Goal: Task Accomplishment & Management: Complete application form

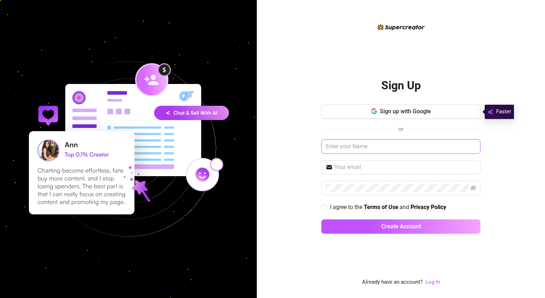
click at [408, 150] on input "text" at bounding box center [401, 146] width 159 height 14
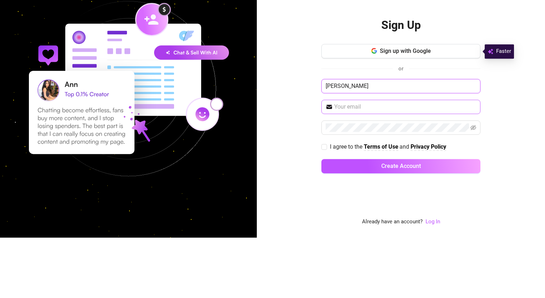
type input "[PERSON_NAME]"
click at [387, 171] on input "text" at bounding box center [405, 167] width 142 height 9
type input "[EMAIL_ADDRESS][DOMAIN_NAME]"
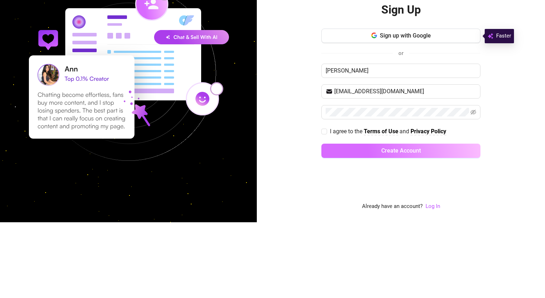
click at [436, 223] on button "Create Account" at bounding box center [401, 226] width 159 height 14
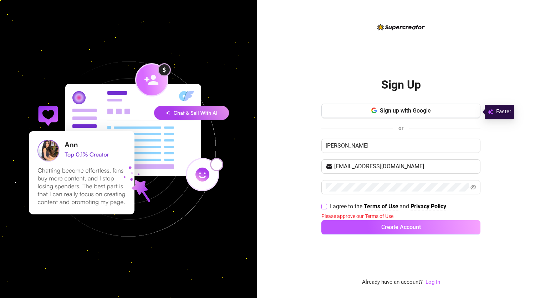
click at [332, 208] on span "I agree to the" at bounding box center [347, 206] width 34 height 7
click at [327, 208] on input "I agree to the Terms of Use and Privacy Policy" at bounding box center [324, 205] width 5 height 5
checkbox input "true"
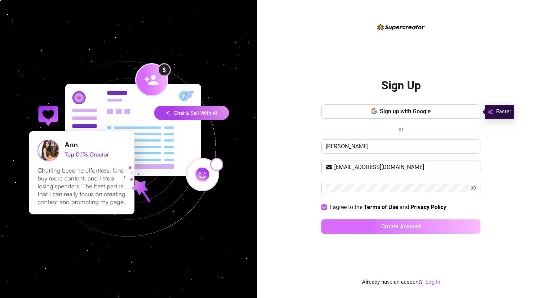
click at [403, 231] on button "Create Account" at bounding box center [401, 226] width 159 height 14
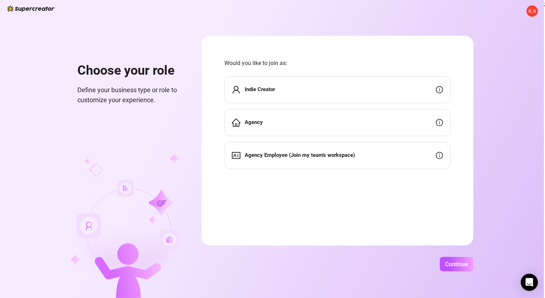
click at [442, 91] on icon "info-circle" at bounding box center [439, 89] width 7 height 7
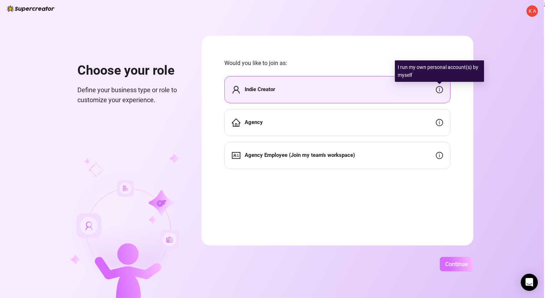
click at [463, 269] on button "Continue" at bounding box center [457, 264] width 34 height 14
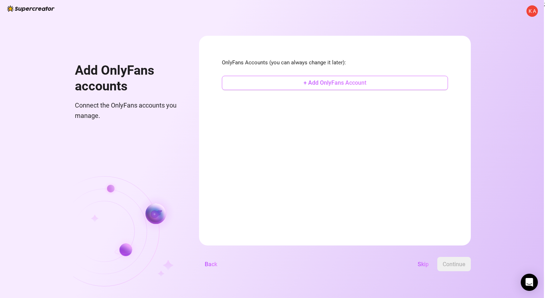
click at [367, 86] on button "+ Add OnlyFans Account" at bounding box center [335, 83] width 226 height 14
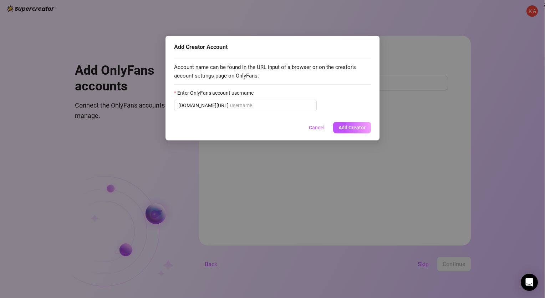
click at [433, 136] on div "Add Creator Account Account name can be found in the URL input of a browser or …" at bounding box center [272, 149] width 545 height 298
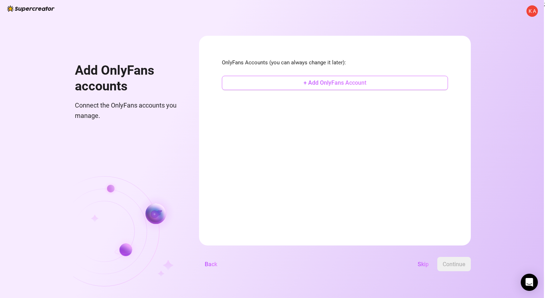
click at [381, 85] on button "+ Add OnlyFans Account" at bounding box center [335, 83] width 226 height 14
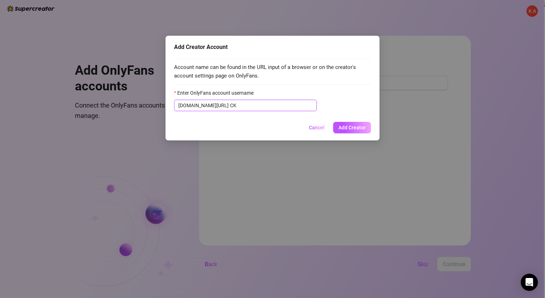
type input "C"
type input "X"
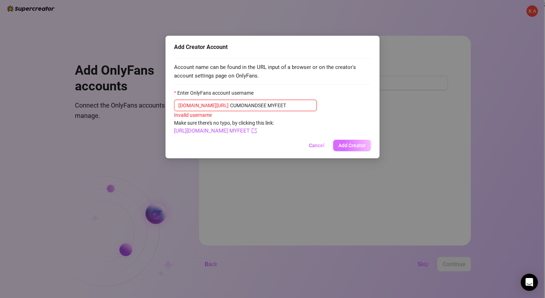
type input "CUMONANDSEE MYFEET"
click at [351, 150] on button "Add Creator" at bounding box center [352, 145] width 38 height 11
click at [312, 145] on span "Cancel" at bounding box center [317, 145] width 16 height 6
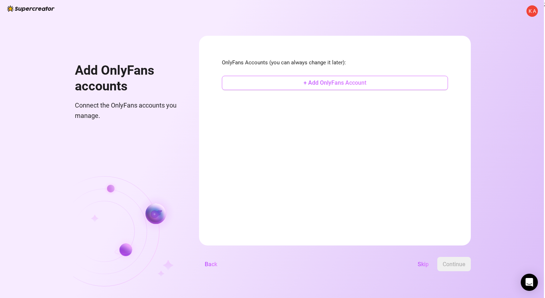
click at [308, 84] on span "+ Add OnlyFans Account" at bounding box center [335, 82] width 63 height 7
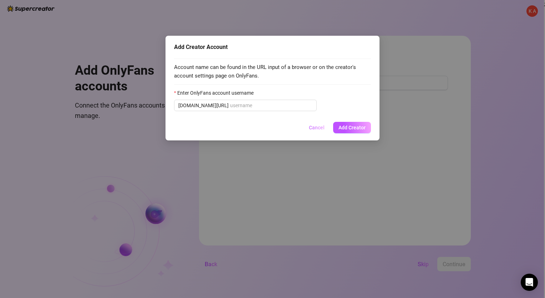
click at [312, 125] on span "Cancel" at bounding box center [317, 128] width 16 height 6
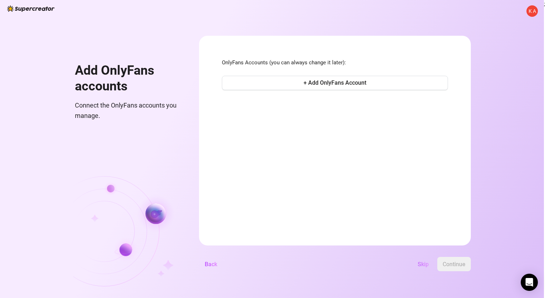
click at [422, 261] on span "Skip" at bounding box center [423, 264] width 11 height 7
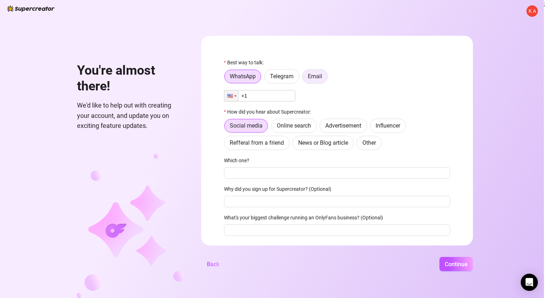
click at [311, 79] on span "Email" at bounding box center [315, 76] width 14 height 7
click at [304, 78] on input "Email" at bounding box center [304, 78] width 0 height 0
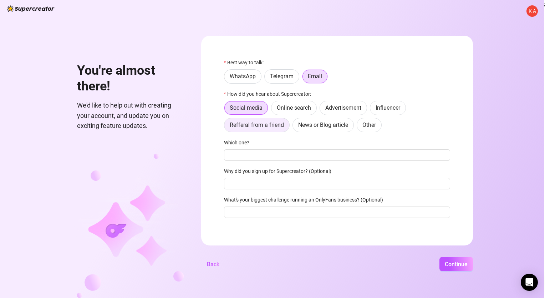
click at [251, 123] on span "Refferal from a friend" at bounding box center [257, 124] width 54 height 7
click at [226, 127] on input "Refferal from a friend" at bounding box center [226, 127] width 0 height 0
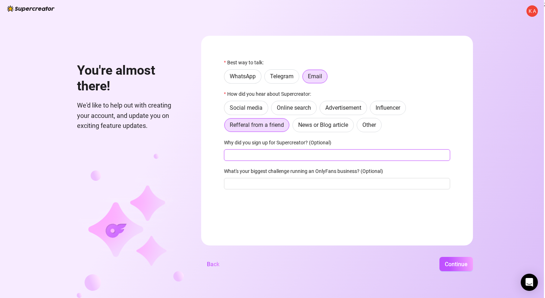
click at [246, 151] on input "Why did you sign up for Supercreator? (Optional)" at bounding box center [337, 154] width 226 height 11
click at [238, 109] on span "Social media" at bounding box center [246, 107] width 33 height 7
click at [226, 110] on input "Social media" at bounding box center [226, 110] width 0 height 0
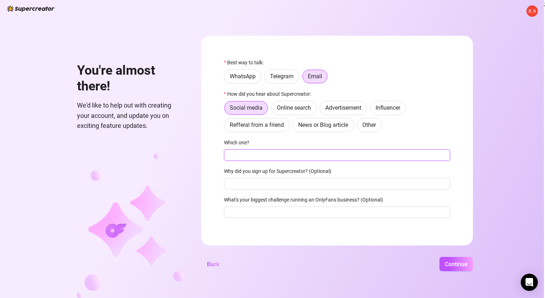
click at [255, 155] on input "Which one?" at bounding box center [337, 154] width 226 height 11
type input "ONLY FANS"
click at [244, 184] on input "Why did you sign up for Supercreator? (Optional)" at bounding box center [337, 183] width 226 height 11
type input "DECIDED TO GIVE IT try"
click at [240, 209] on input "What's your biggest challenge running an OnlyFans business? (Optional)" at bounding box center [337, 211] width 226 height 11
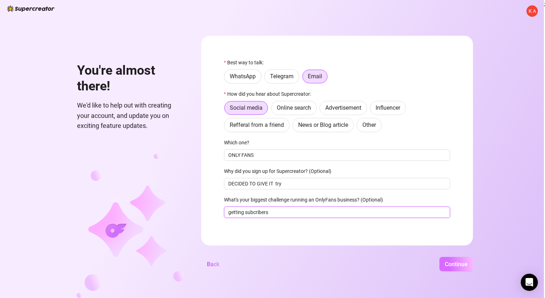
type input "getting subcribers"
click at [440, 262] on button "Continue" at bounding box center [457, 264] width 34 height 14
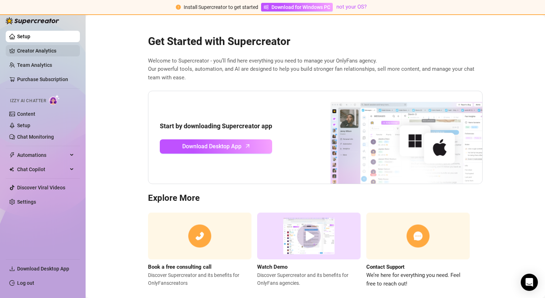
click at [28, 52] on link "Creator Analytics" at bounding box center [45, 50] width 57 height 11
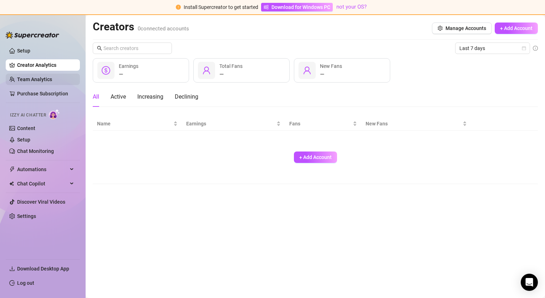
click at [30, 77] on link "Team Analytics" at bounding box center [34, 79] width 35 height 6
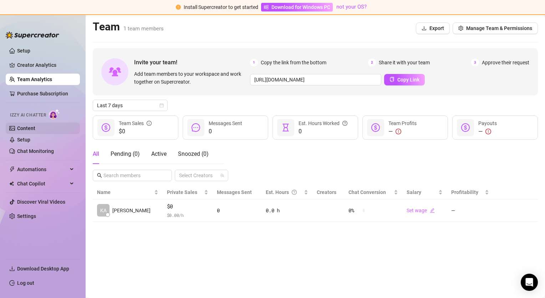
click at [20, 125] on link "Content" at bounding box center [26, 128] width 18 height 6
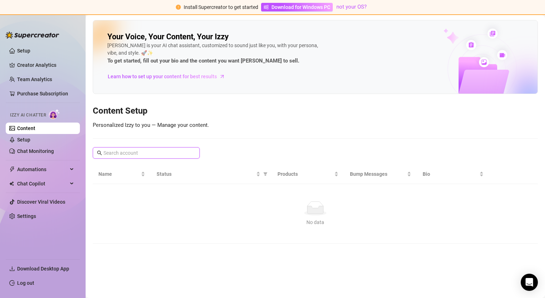
click at [106, 149] on input "text" at bounding box center [147, 153] width 86 height 8
click at [34, 166] on span "Automations" at bounding box center [42, 168] width 51 height 11
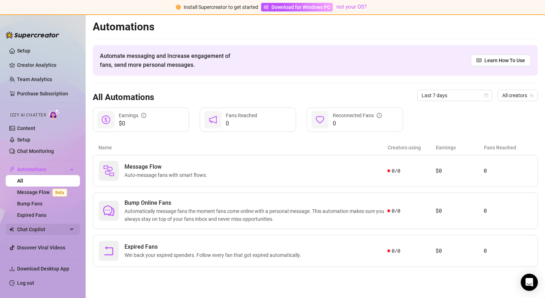
click at [30, 227] on span "Chat Copilot" at bounding box center [42, 228] width 51 height 11
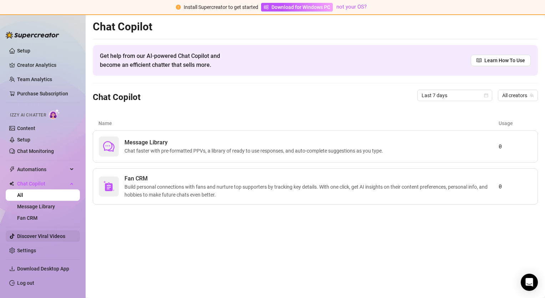
click at [29, 234] on link "Discover Viral Videos" at bounding box center [41, 236] width 48 height 6
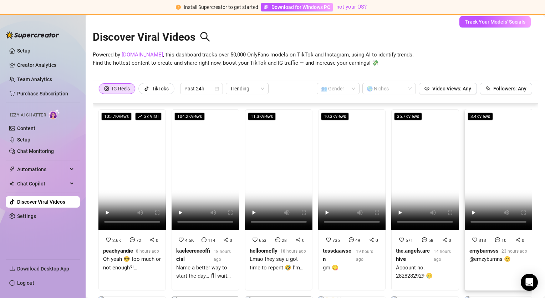
click at [467, 164] on video at bounding box center [498, 169] width 67 height 120
click at [165, 93] on div "TikToks" at bounding box center [160, 88] width 17 height 11
click at [141, 90] on input "TikToks" at bounding box center [141, 90] width 0 height 0
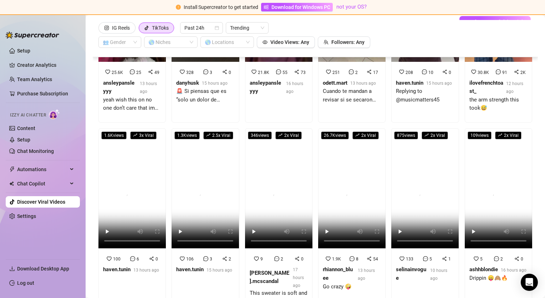
scroll to position [122, 0]
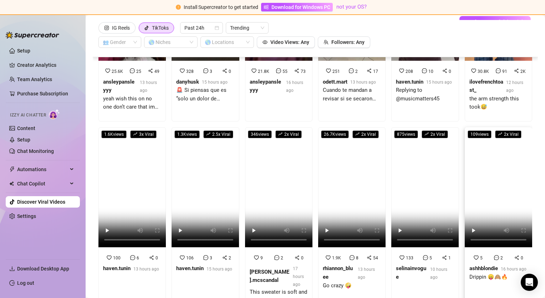
click at [513, 268] on div "16 hours ago" at bounding box center [514, 268] width 26 height 8
click at [484, 296] on div "109 views 2 x Viral 5 2 0 ashhblondie 16 hours ago Drippin 😛🙈🔥" at bounding box center [498, 221] width 67 height 188
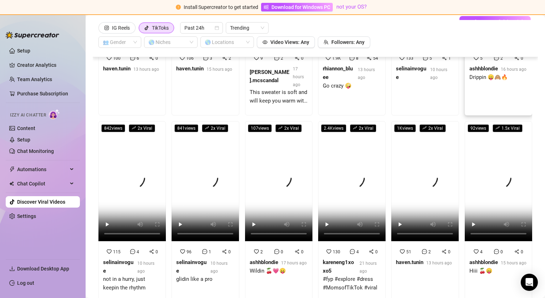
scroll to position [322, 0]
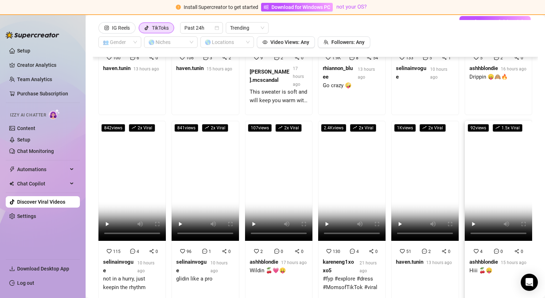
click at [503, 243] on div "4 0 0 ashhblondie 15 hours ago Hiii 🍒😛" at bounding box center [498, 263] width 67 height 41
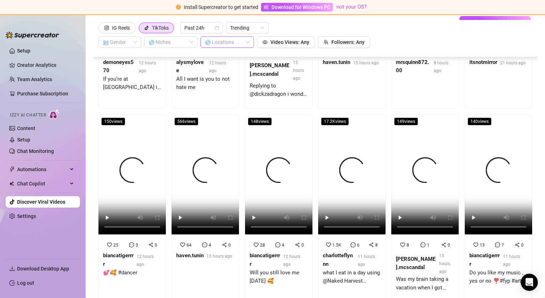
scroll to position [889, 0]
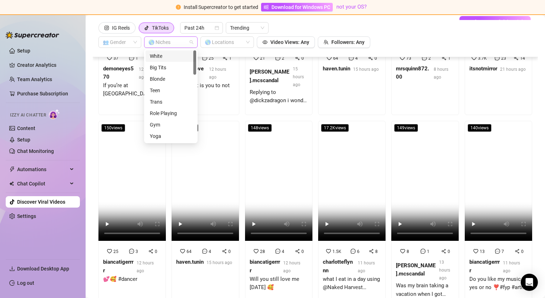
click at [192, 42] on div "🌎 Niches" at bounding box center [171, 41] width 54 height 11
click at [168, 66] on div "Big Tits" at bounding box center [171, 68] width 42 height 8
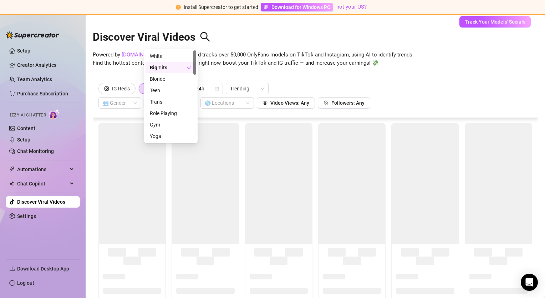
scroll to position [0, 0]
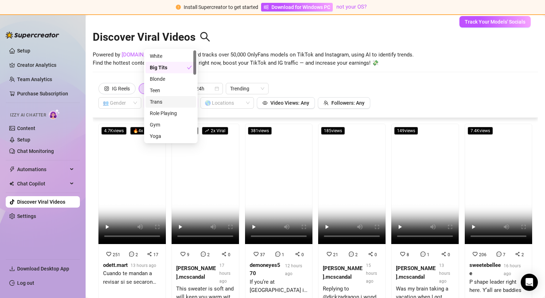
click at [173, 100] on div "Trans" at bounding box center [171, 102] width 42 height 8
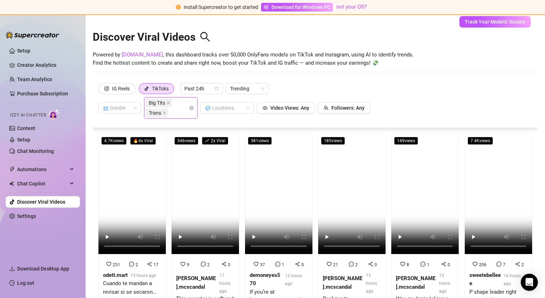
click at [334, 76] on div "Discover Viral Videos Powered by [DOMAIN_NAME] , this dashboard tracks over 50,…" at bounding box center [315, 50] width 445 height 61
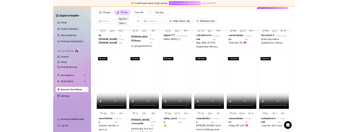
scroll to position [807, 0]
